Goal: Task Accomplishment & Management: Use online tool/utility

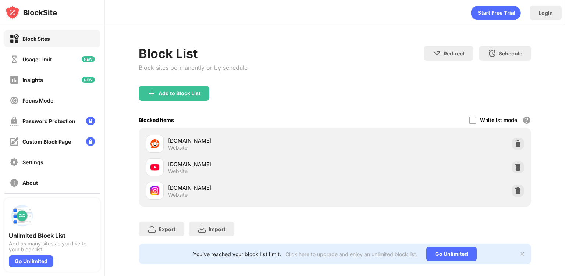
click at [514, 188] on img at bounding box center [517, 190] width 7 height 7
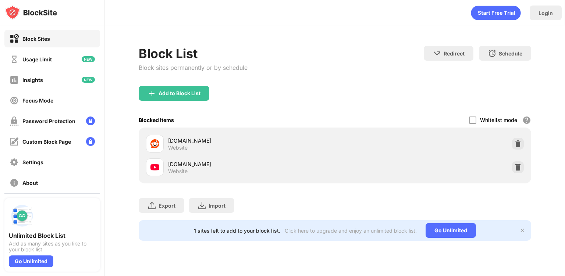
click at [186, 92] on div "Add to Block List" at bounding box center [179, 93] width 42 height 6
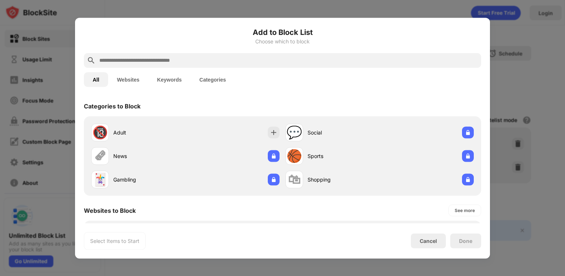
click at [308, 63] on input "text" at bounding box center [288, 60] width 379 height 9
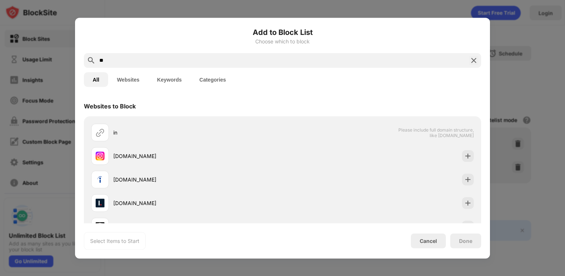
type input "**"
click at [464, 157] on img at bounding box center [467, 155] width 7 height 7
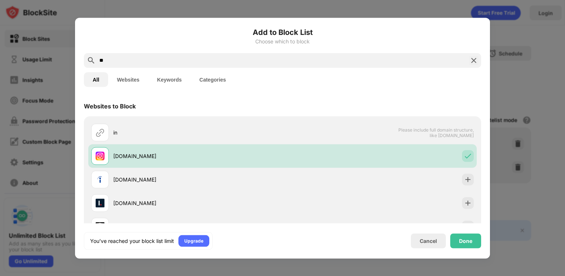
click at [466, 237] on div "Done" at bounding box center [465, 240] width 31 height 15
